Goal: Information Seeking & Learning: Understand process/instructions

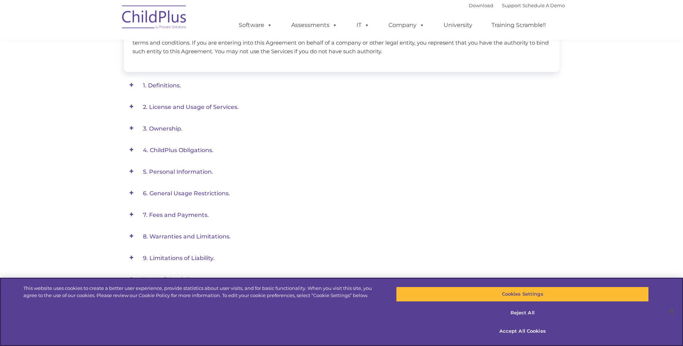
scroll to position [214, 0]
click at [452, 245] on button "Accept All Cookies" at bounding box center [522, 331] width 253 height 15
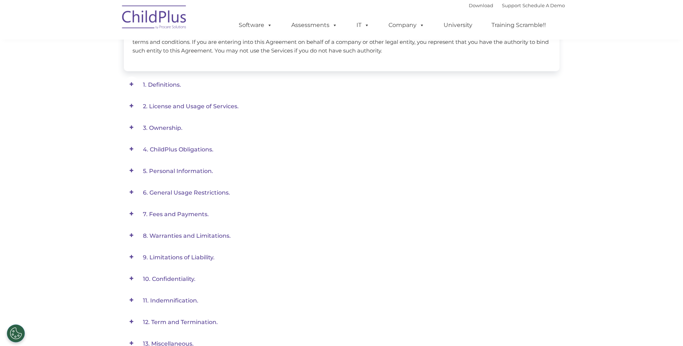
click at [0, 0] on span at bounding box center [0, 0] width 0 height 0
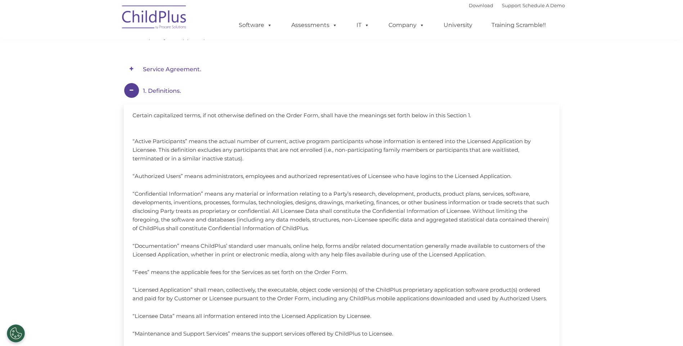
scroll to position [0, 0]
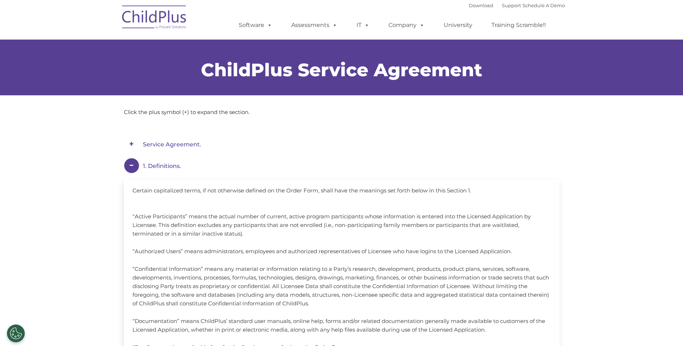
click at [133, 142] on span at bounding box center [131, 143] width 15 height 15
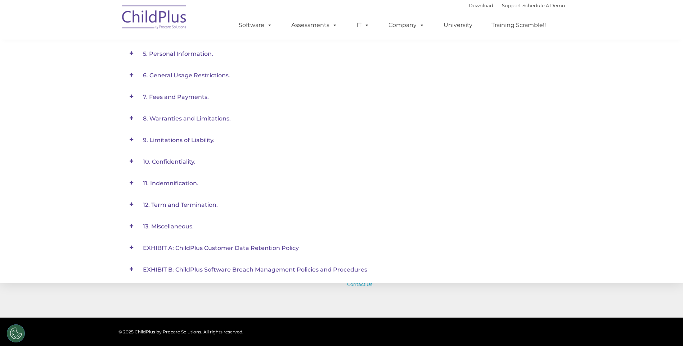
scroll to position [331, 0]
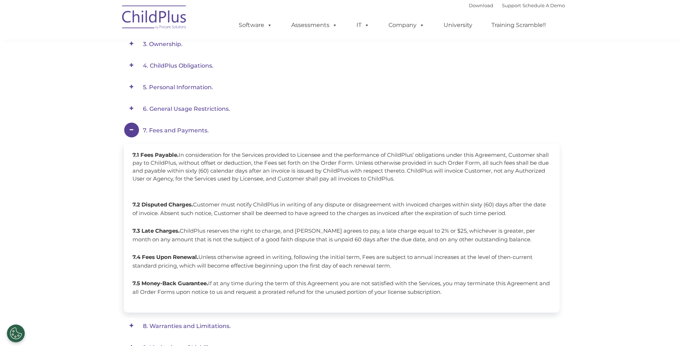
scroll to position [0, 0]
